Goal: Information Seeking & Learning: Learn about a topic

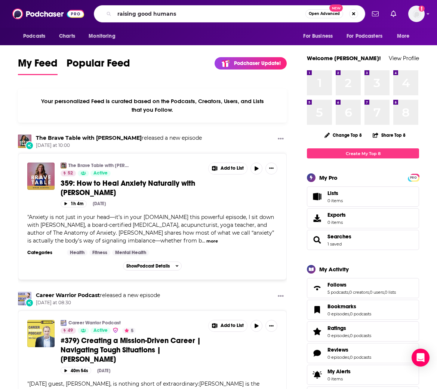
type input "raising good humans"
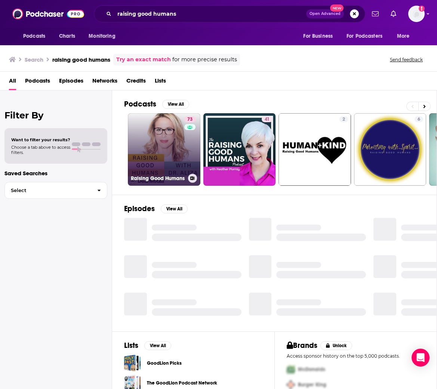
click at [167, 141] on link "73 Raising Good Humans" at bounding box center [164, 149] width 72 height 72
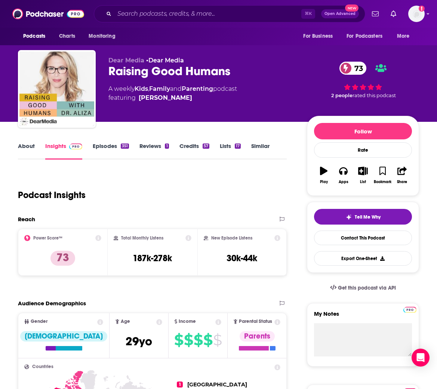
click at [110, 143] on link "Episodes 351" at bounding box center [111, 150] width 36 height 17
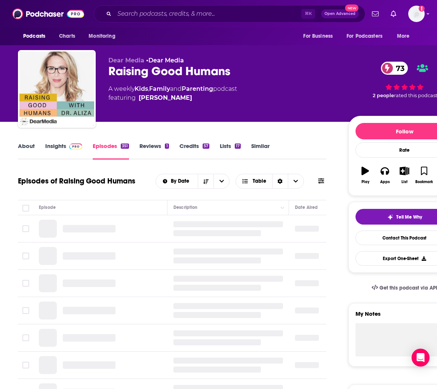
scroll to position [117, 0]
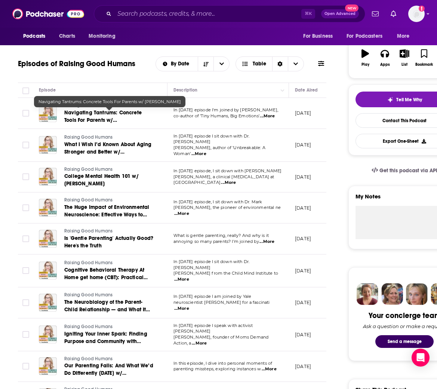
click at [105, 110] on span "Navigating Tantrums: Concrete Tools For Parents w/ [PERSON_NAME]" at bounding box center [102, 119] width 77 height 21
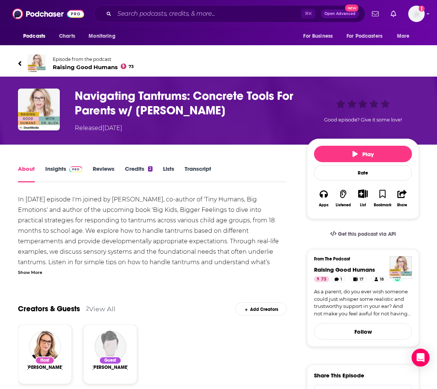
click at [39, 273] on div "Show More" at bounding box center [30, 271] width 24 height 7
